Goal: Find specific page/section: Find specific page/section

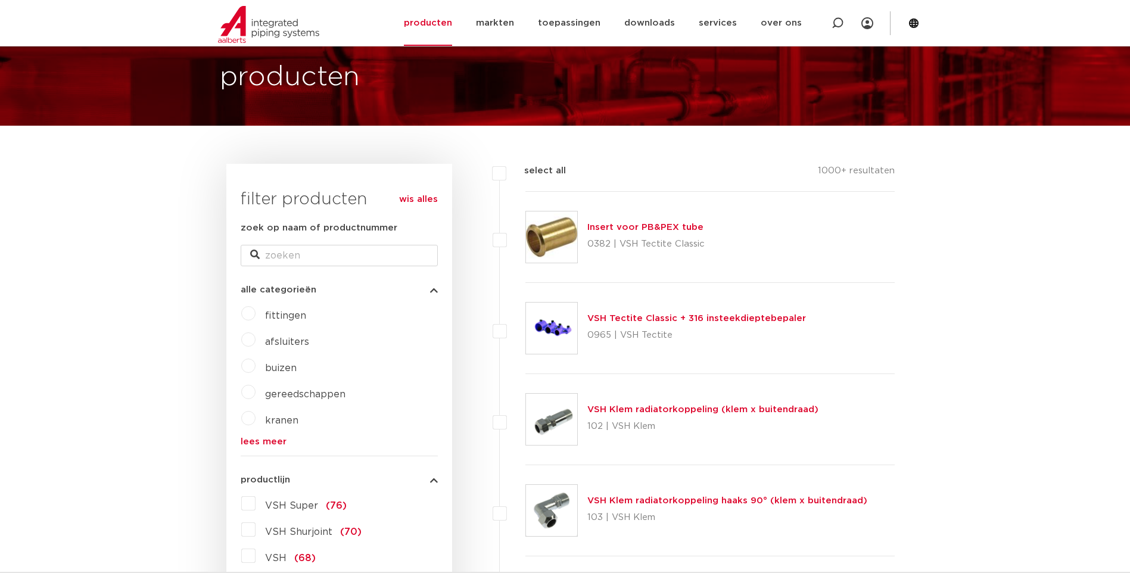
scroll to position [66, 0]
click at [837, 18] on icon at bounding box center [837, 23] width 14 height 14
paste input "4273162"
type input "4273162"
click button "Zoeken" at bounding box center [0, 0] width 0 height 0
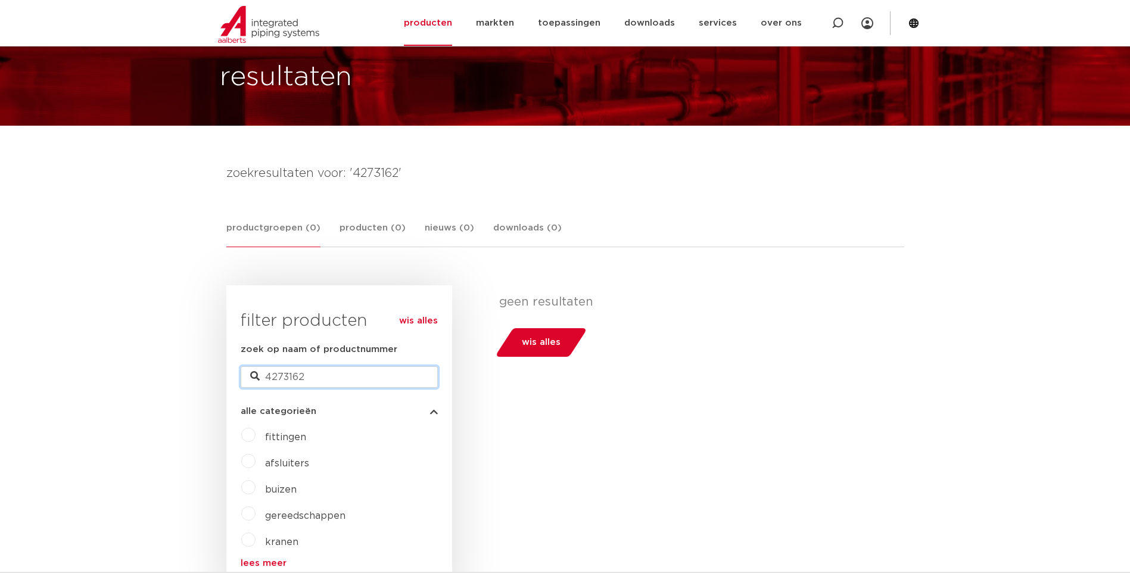
drag, startPoint x: 330, startPoint y: 375, endPoint x: 148, endPoint y: 362, distance: 182.2
click at [253, 375] on icon at bounding box center [255, 377] width 10 height 10
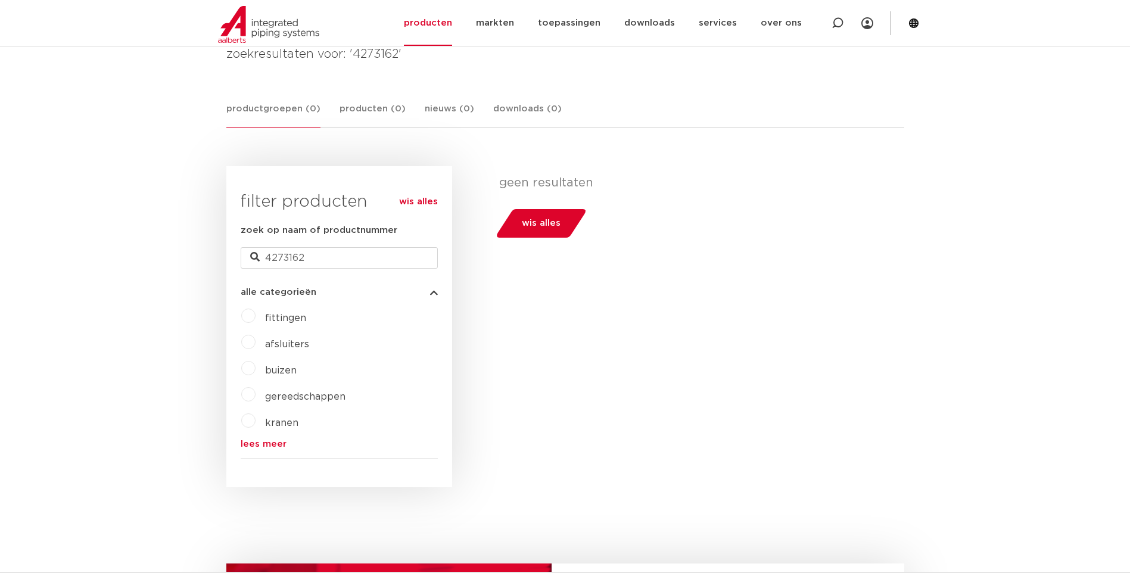
click at [282, 345] on span "afsluiters" at bounding box center [287, 344] width 44 height 10
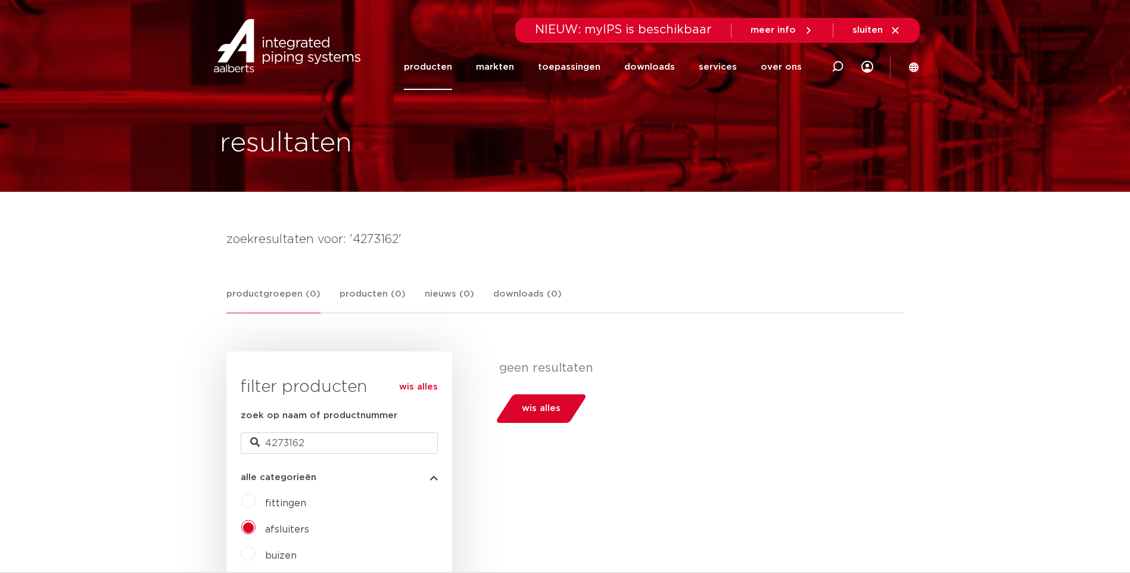
click at [648, 28] on span "NIEUW: myIPS is beschikbaar" at bounding box center [623, 30] width 177 height 12
click at [893, 29] on icon at bounding box center [895, 30] width 7 height 7
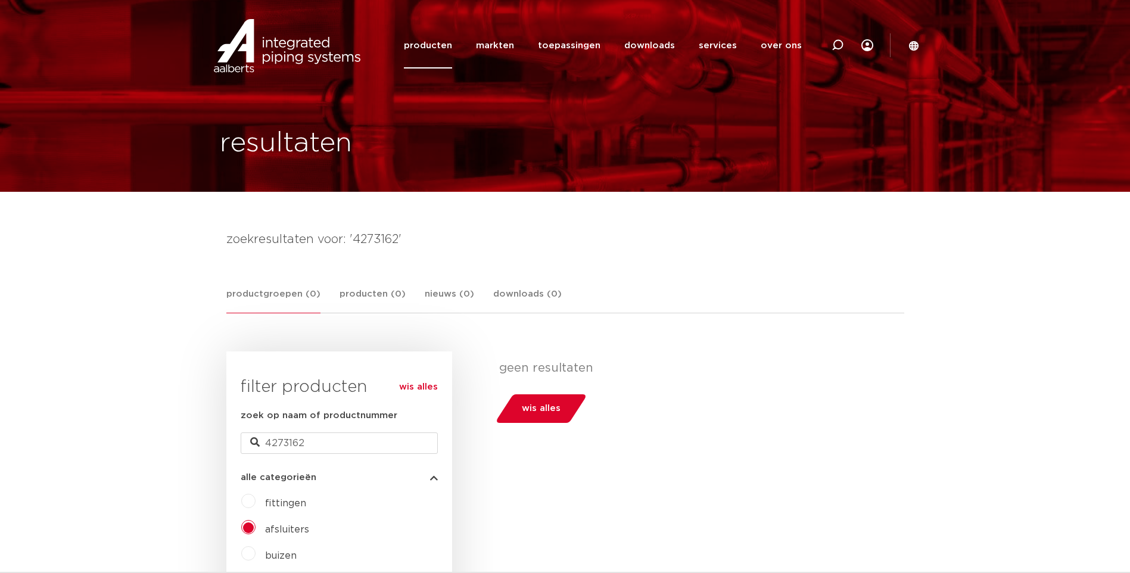
click at [775, 446] on div "filters geen resultaten wis alles filters geen resultaten wis alles" at bounding box center [678, 511] width 452 height 321
